Goal: Browse casually

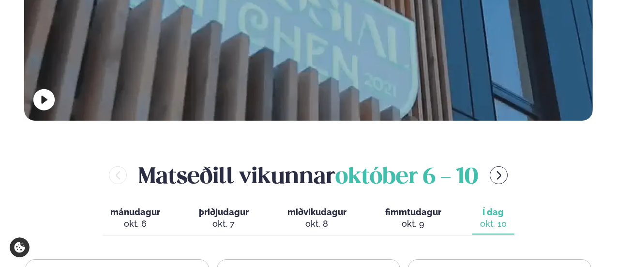
scroll to position [339, 0]
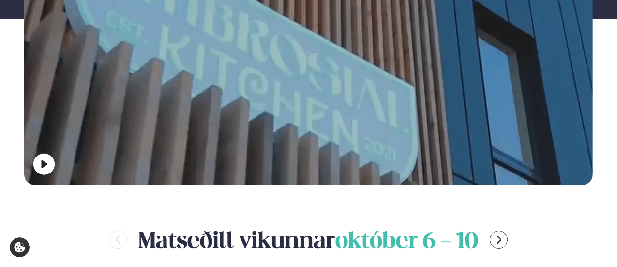
scroll to position [291, 0]
